Goal: Navigation & Orientation: Find specific page/section

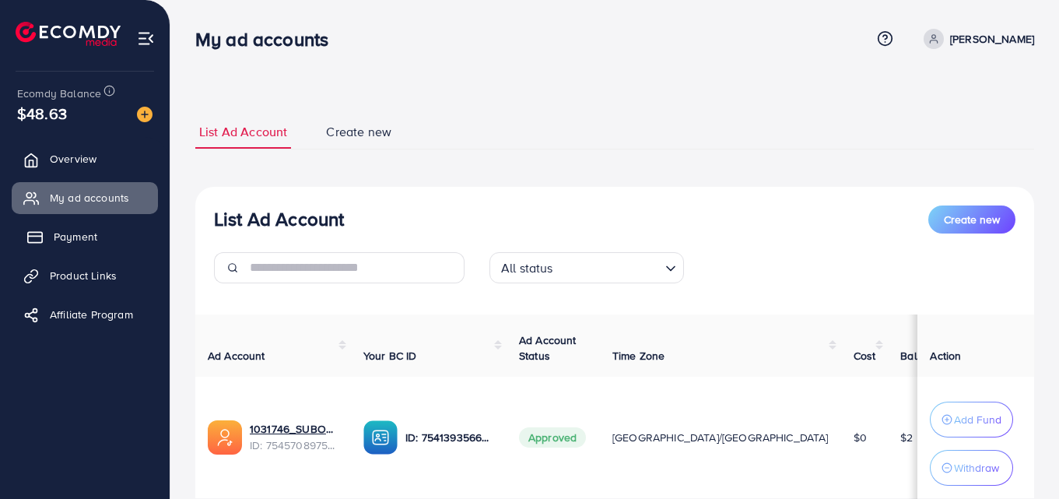
click at [57, 240] on span "Payment" at bounding box center [76, 237] width 44 height 16
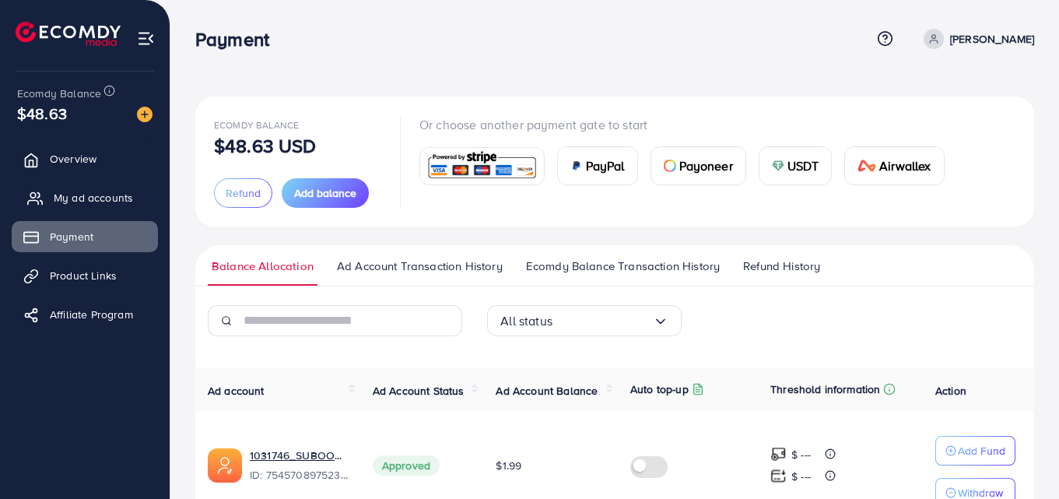
click at [83, 194] on span "My ad accounts" at bounding box center [93, 198] width 79 height 16
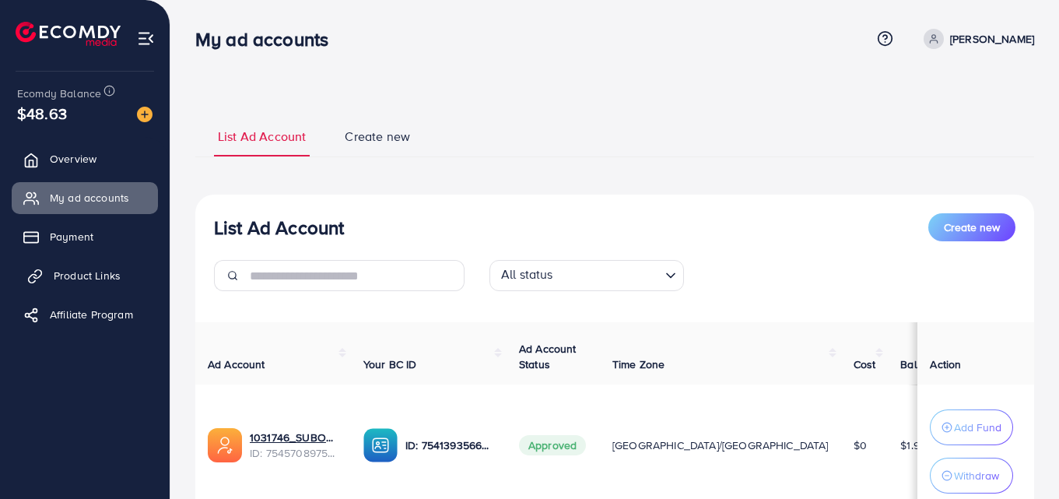
click at [104, 275] on span "Product Links" at bounding box center [87, 276] width 67 height 16
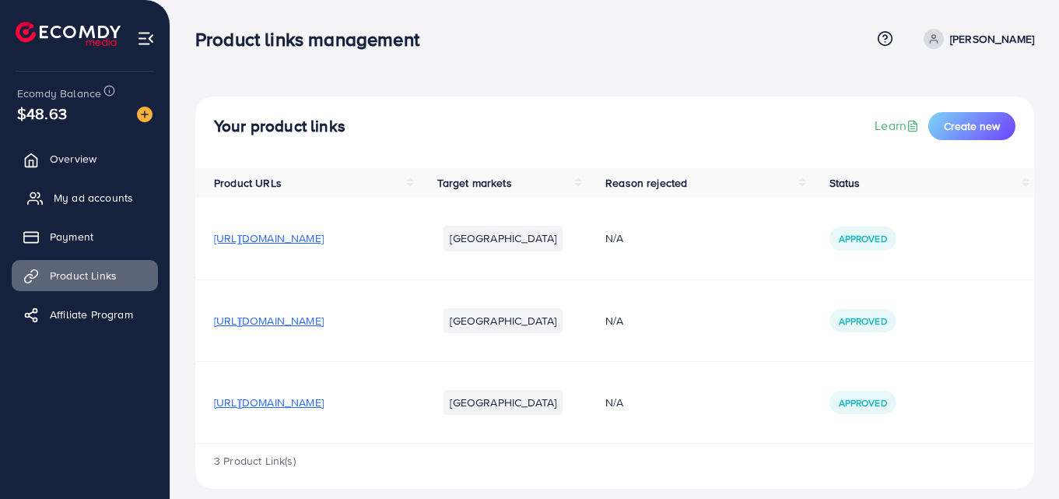
click at [79, 199] on span "My ad accounts" at bounding box center [93, 198] width 79 height 16
